Goal: Download file/media

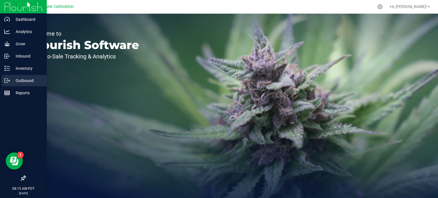
click at [24, 81] on p "Outbound" at bounding box center [27, 80] width 34 height 7
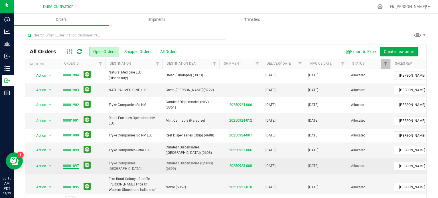
scroll to position [137, 0]
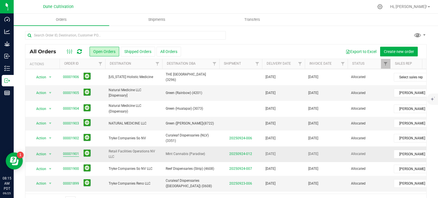
click at [70, 151] on link "00001901" at bounding box center [71, 153] width 16 height 5
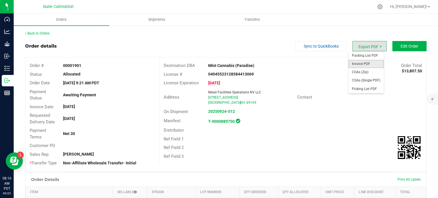
click at [366, 62] on span "Invoice PDF" at bounding box center [365, 64] width 35 height 8
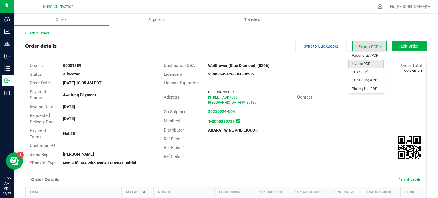
click at [364, 61] on span "Invoice PDF" at bounding box center [365, 64] width 35 height 8
click at [362, 65] on span "Invoice PDF" at bounding box center [365, 64] width 35 height 8
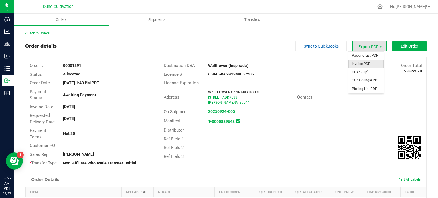
click at [367, 64] on span "Invoice PDF" at bounding box center [365, 64] width 35 height 8
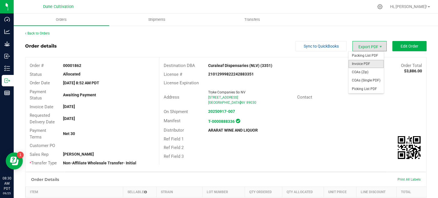
click at [362, 62] on span "Invoice PDF" at bounding box center [365, 64] width 35 height 8
click at [365, 60] on span "Invoice PDF" at bounding box center [365, 64] width 35 height 8
click at [357, 66] on span "Invoice PDF" at bounding box center [365, 64] width 35 height 8
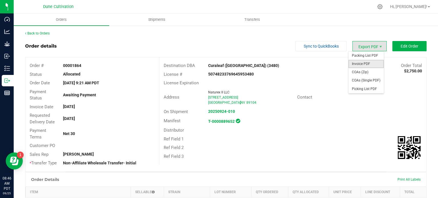
click at [362, 60] on span "Invoice PDF" at bounding box center [365, 64] width 35 height 8
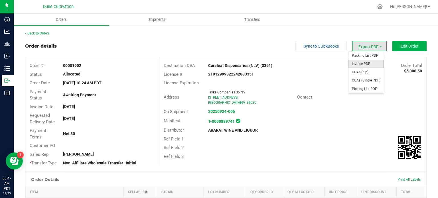
click at [369, 65] on span "Invoice PDF" at bounding box center [365, 64] width 35 height 8
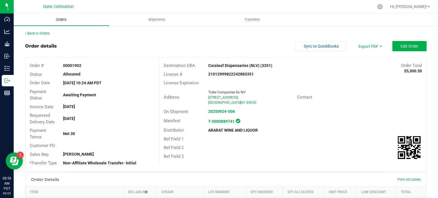
click at [58, 17] on span "Orders" at bounding box center [61, 19] width 26 height 5
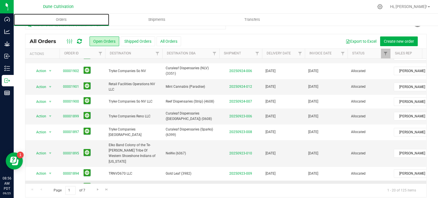
scroll to position [15, 0]
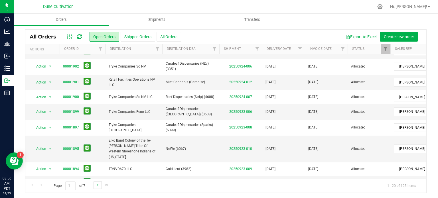
click at [94, 186] on link "Go to the next page" at bounding box center [98, 186] width 8 height 8
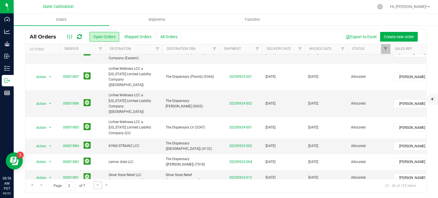
scroll to position [86, 0]
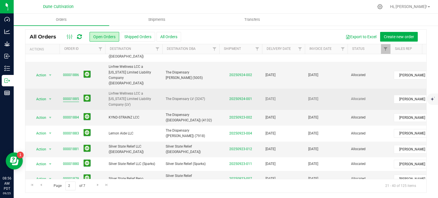
click at [69, 96] on link "00001885" at bounding box center [71, 98] width 16 height 5
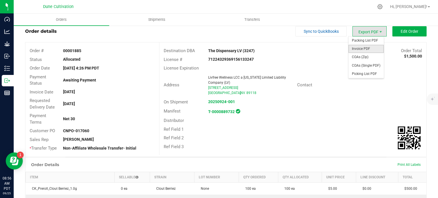
click at [371, 48] on span "Invoice PDF" at bounding box center [365, 49] width 35 height 8
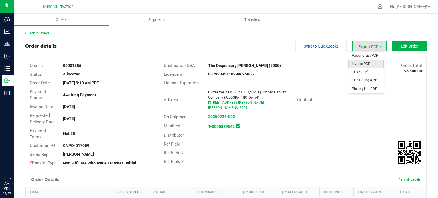
click at [368, 63] on span "Invoice PDF" at bounding box center [365, 64] width 35 height 8
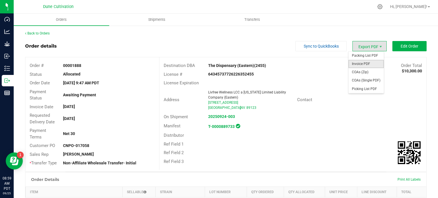
click at [362, 66] on span "Invoice PDF" at bounding box center [365, 64] width 35 height 8
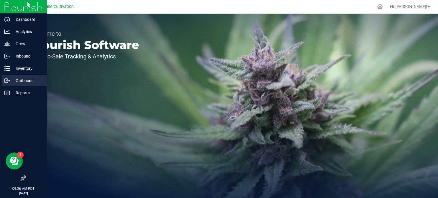
click at [6, 79] on icon at bounding box center [7, 81] width 6 height 6
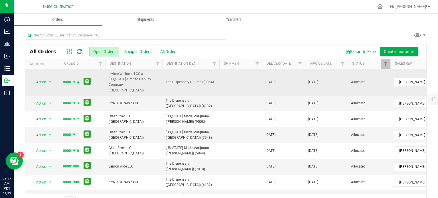
click at [72, 80] on link "00001914" at bounding box center [71, 82] width 16 height 5
